Goal: Use online tool/utility: Use online tool/utility

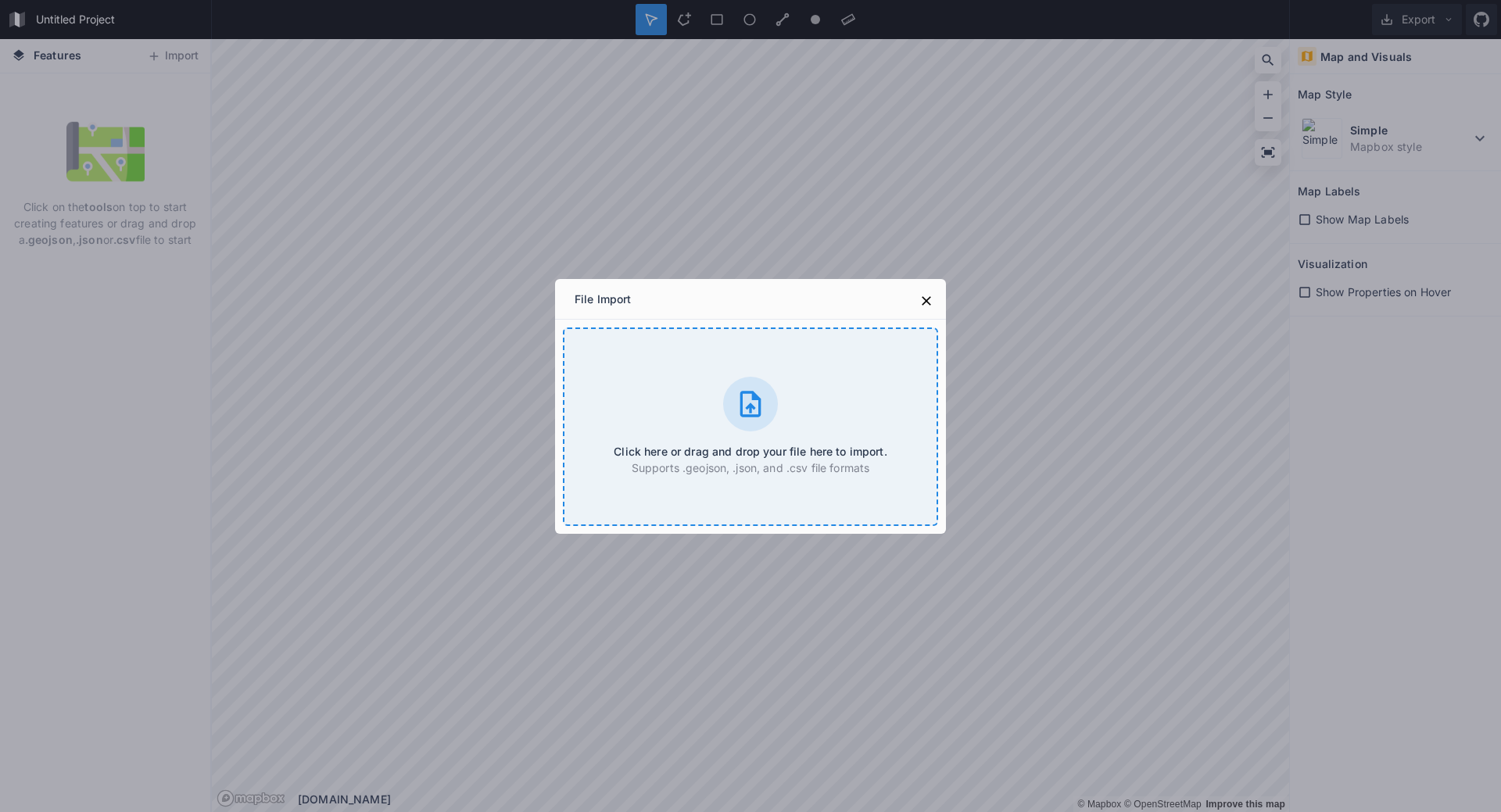
click at [713, 439] on div "Click here or drag and drop your file here to import. Supports .geojson, .json,…" at bounding box center [750, 427] width 375 height 199
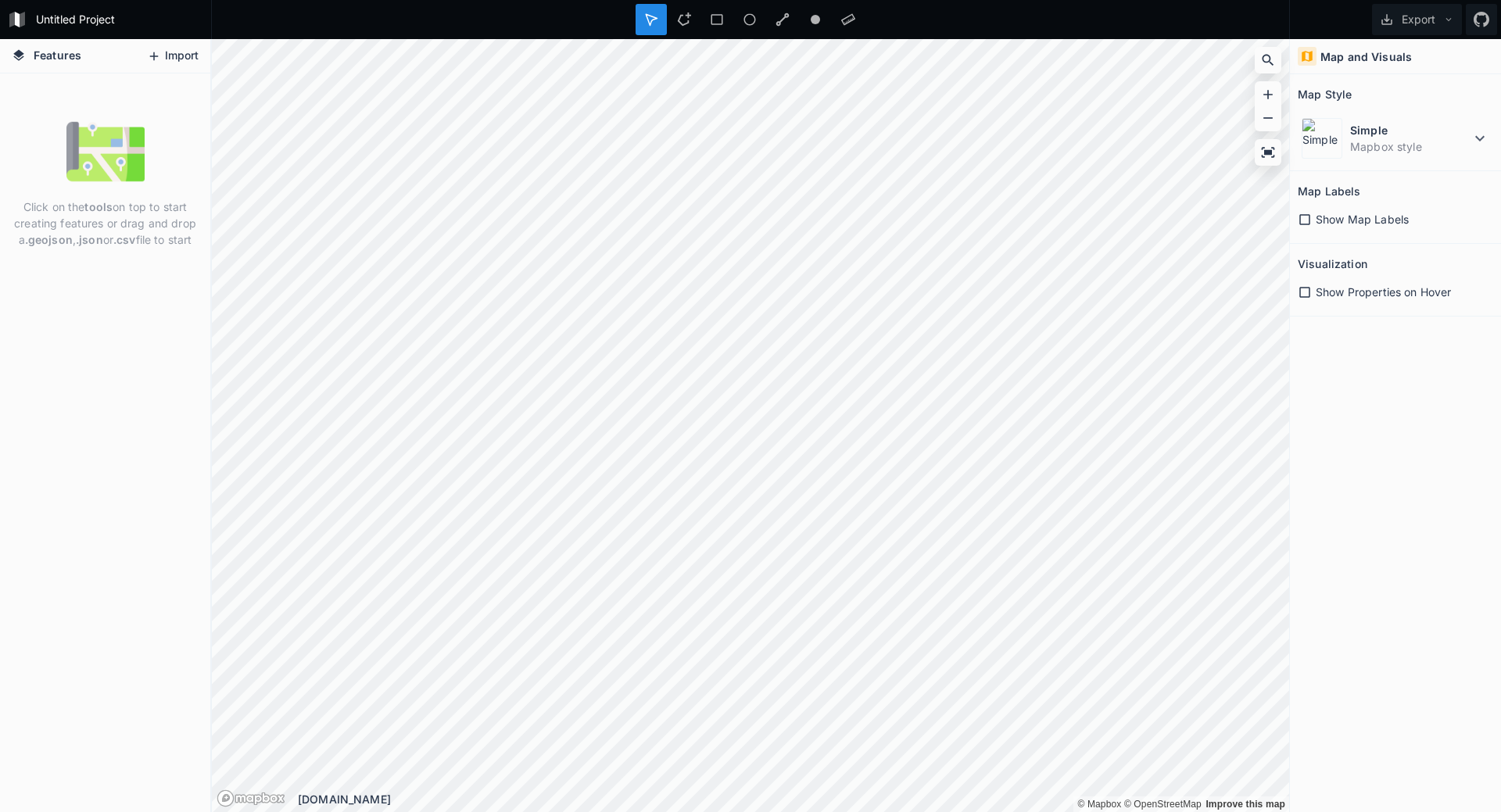
click at [167, 63] on button "Import" at bounding box center [173, 56] width 68 height 25
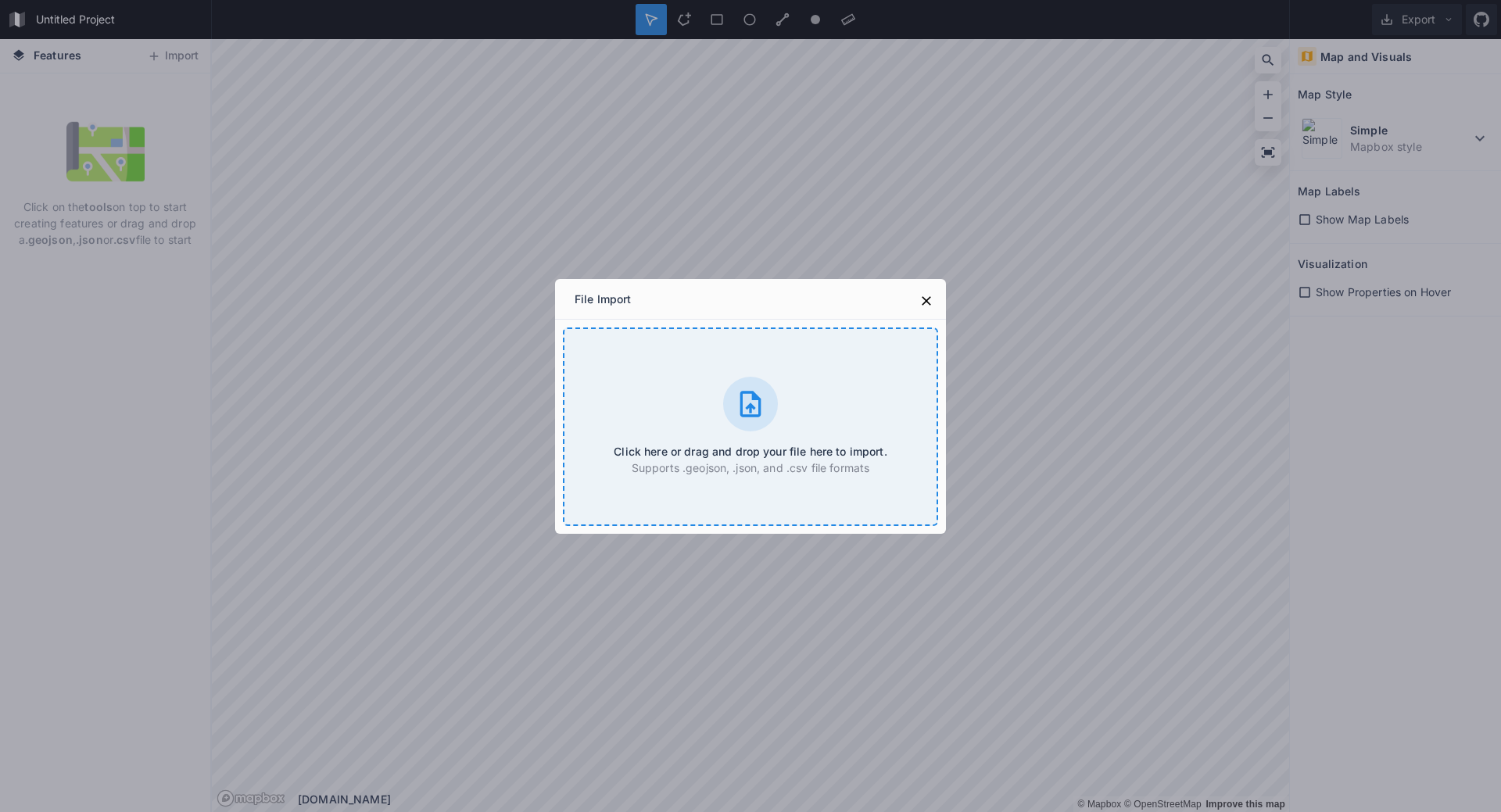
click at [761, 402] on icon at bounding box center [750, 403] width 21 height 26
